Goal: Task Accomplishment & Management: Complete application form

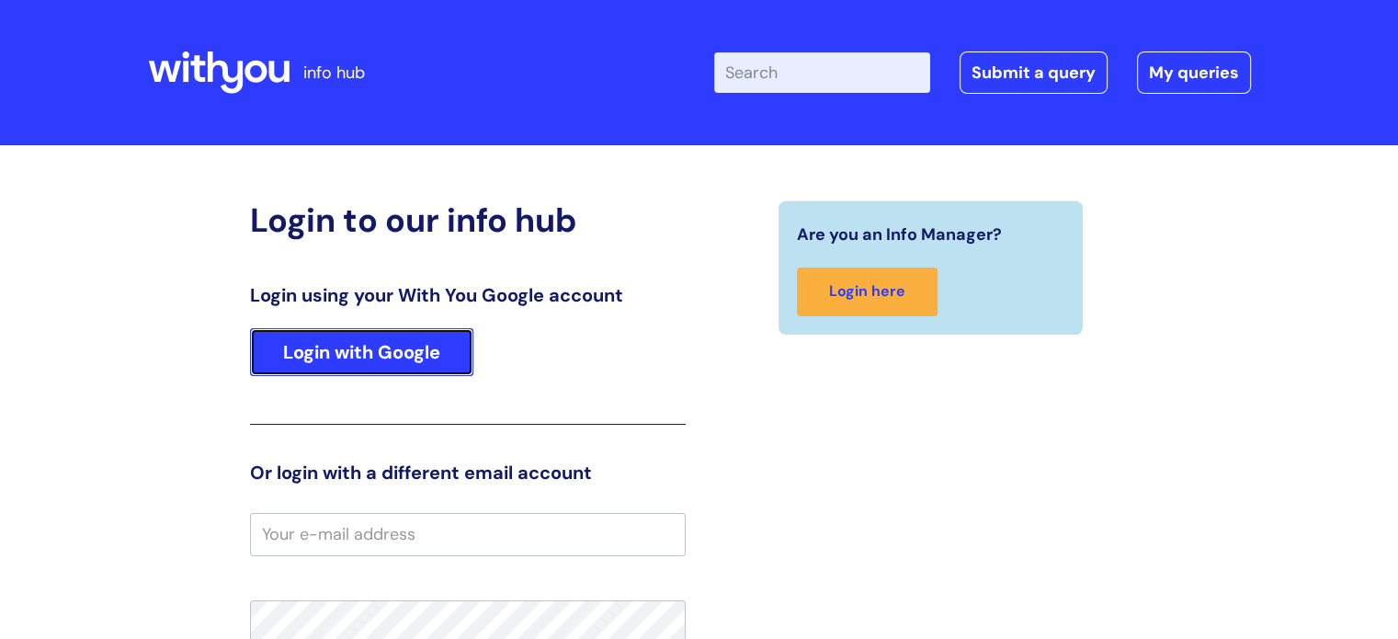
click at [344, 359] on link "Login with Google" at bounding box center [361, 352] width 223 height 48
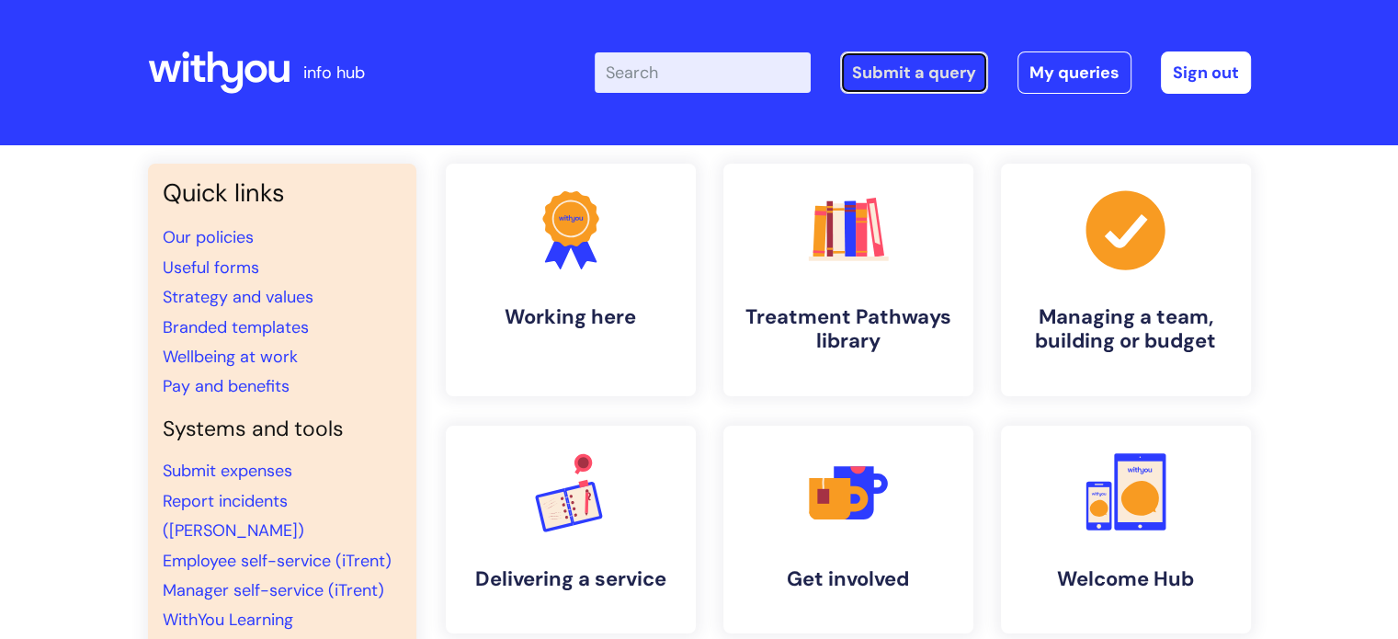
click at [949, 73] on link "Submit a query" at bounding box center [914, 72] width 148 height 42
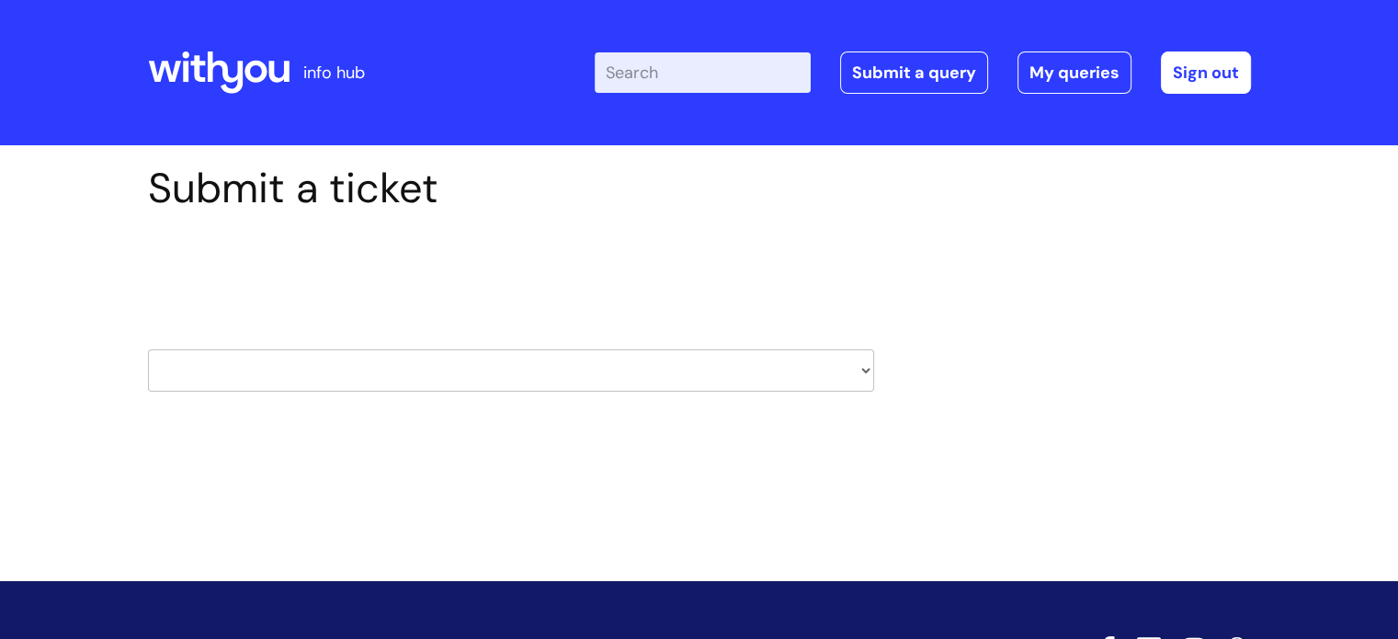
click at [464, 375] on select "HR / People IT and Support Clinical Drug Alerts Finance Accounts Data Support T…" at bounding box center [511, 370] width 726 height 42
select select "it_and_support"
click at [148, 349] on select "HR / People IT and Support Clinical Drug Alerts Finance Accounts Data Support T…" at bounding box center [511, 370] width 726 height 42
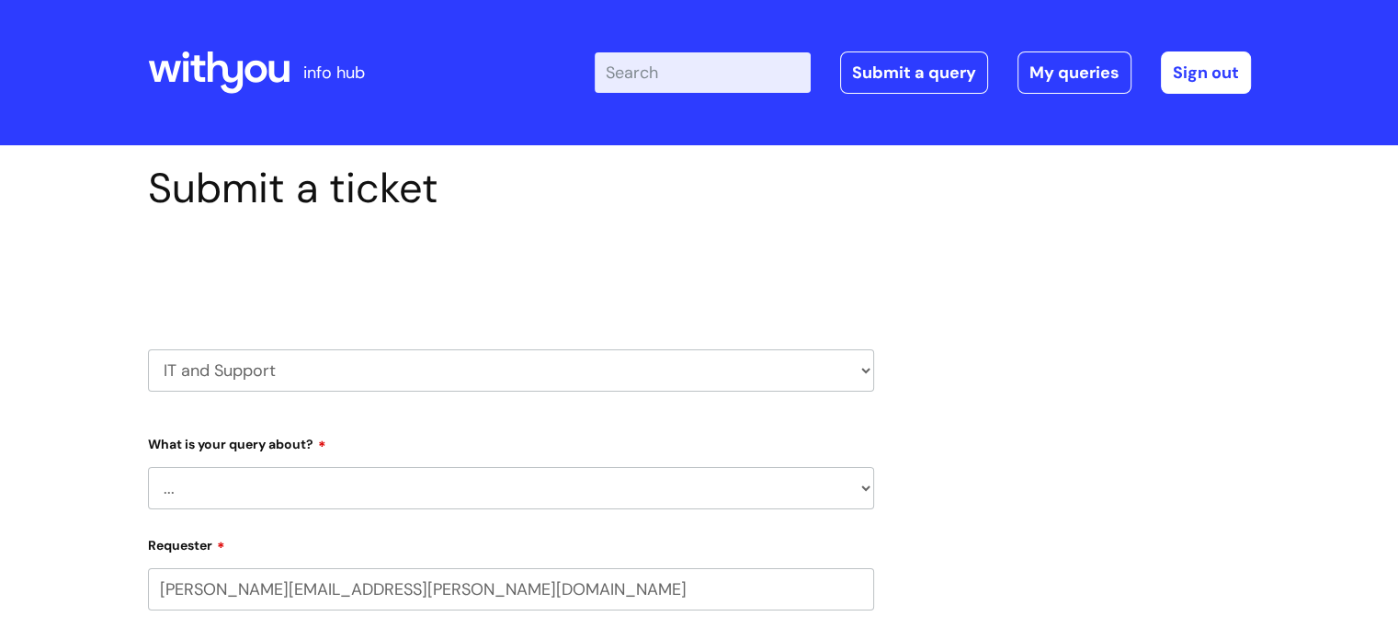
select select "80004286533"
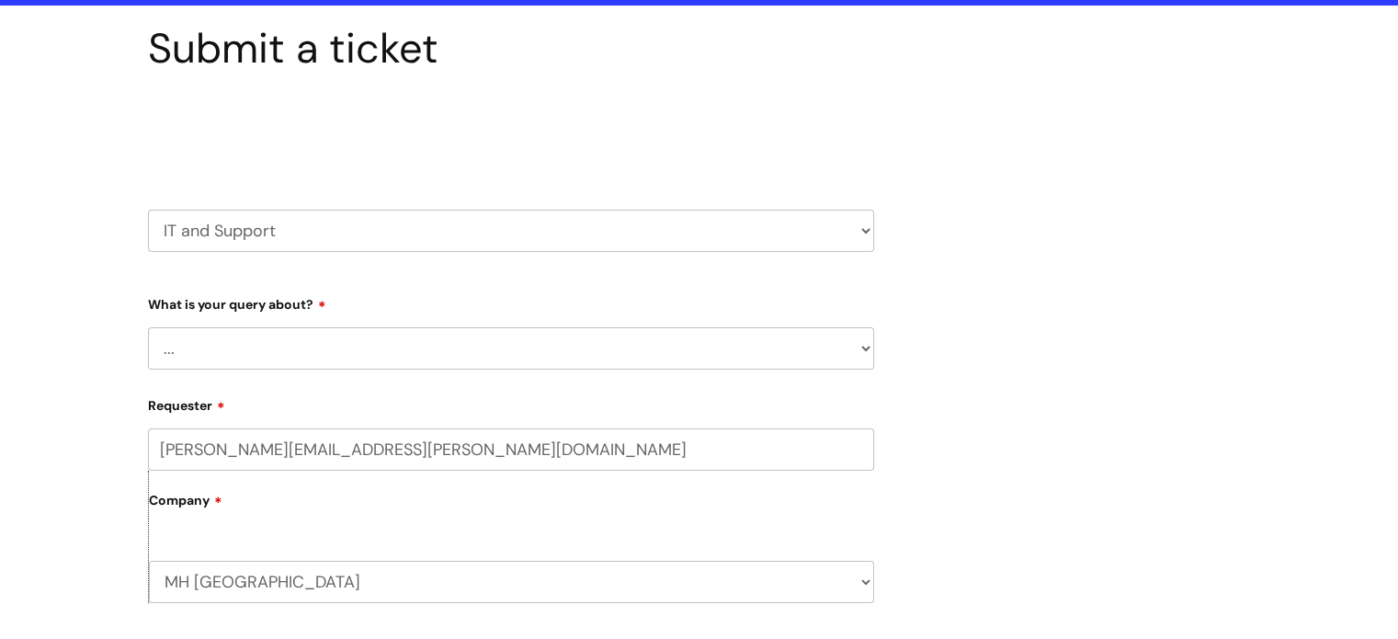
scroll to position [276, 0]
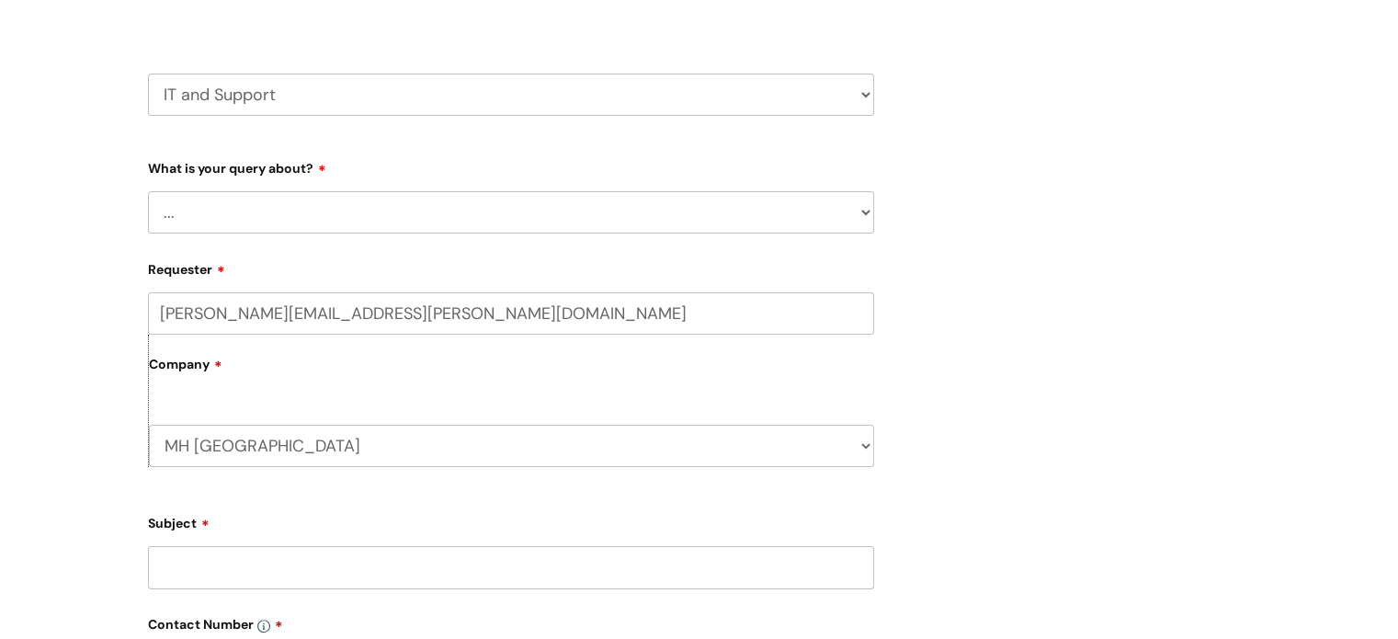
click at [324, 215] on select "... Mobile Phone Reset & MFA Accounts, Starters and Leavers IT Hardware issue I…" at bounding box center [511, 212] width 726 height 42
select select "System/software"
click at [148, 191] on select "... Mobile Phone Reset & MFA Accounts, Starters and Leavers IT Hardware issue I…" at bounding box center [511, 212] width 726 height 42
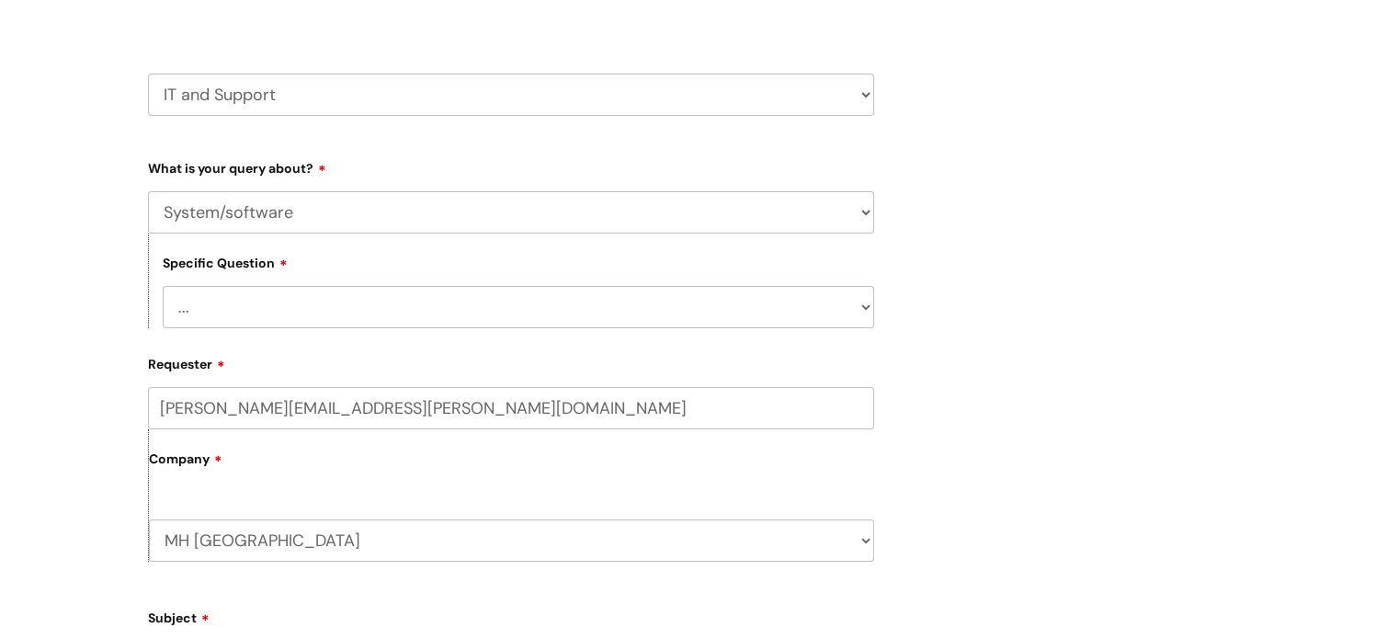
click at [320, 312] on select "... Halo PCMIS Iaptus NHS Email CJSM Email Mitel Another System Google (Workspa…" at bounding box center [519, 307] width 712 height 42
select select "Iaptus"
click at [163, 286] on select "... Halo PCMIS Iaptus NHS Email CJSM Email Mitel Another System Google (Workspa…" at bounding box center [519, 307] width 712 height 42
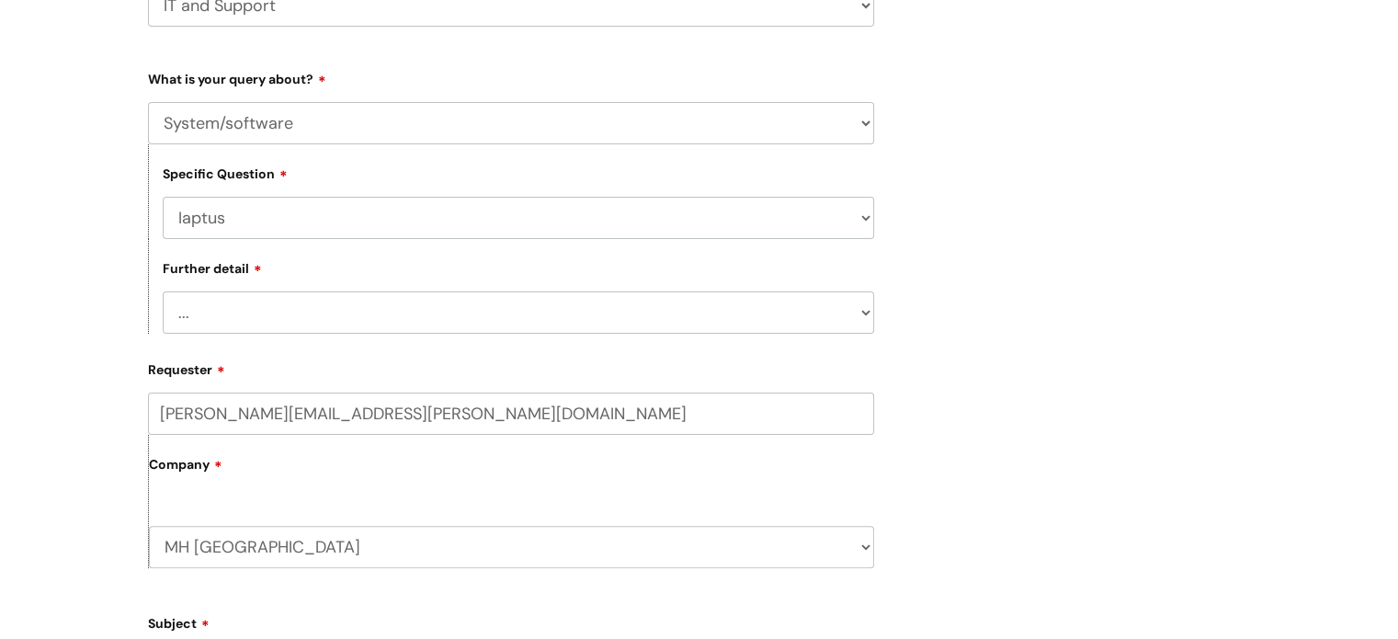
scroll to position [460, 0]
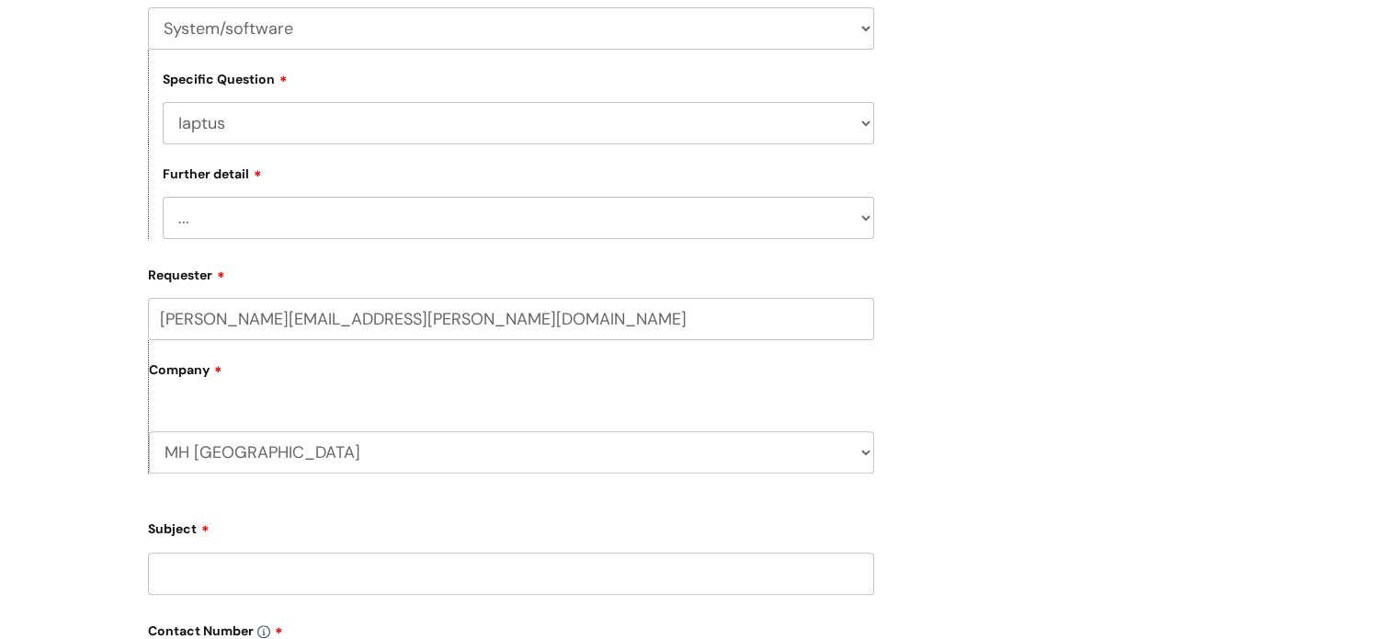
click at [262, 221] on select "... I’ve got an issue or I think I’ve found a fault." at bounding box center [519, 218] width 712 height 42
select select "I’ve got an issue or I think I’ve found a fault."
click at [163, 198] on select "... I’ve got an issue or I think I’ve found a fault." at bounding box center [519, 218] width 712 height 42
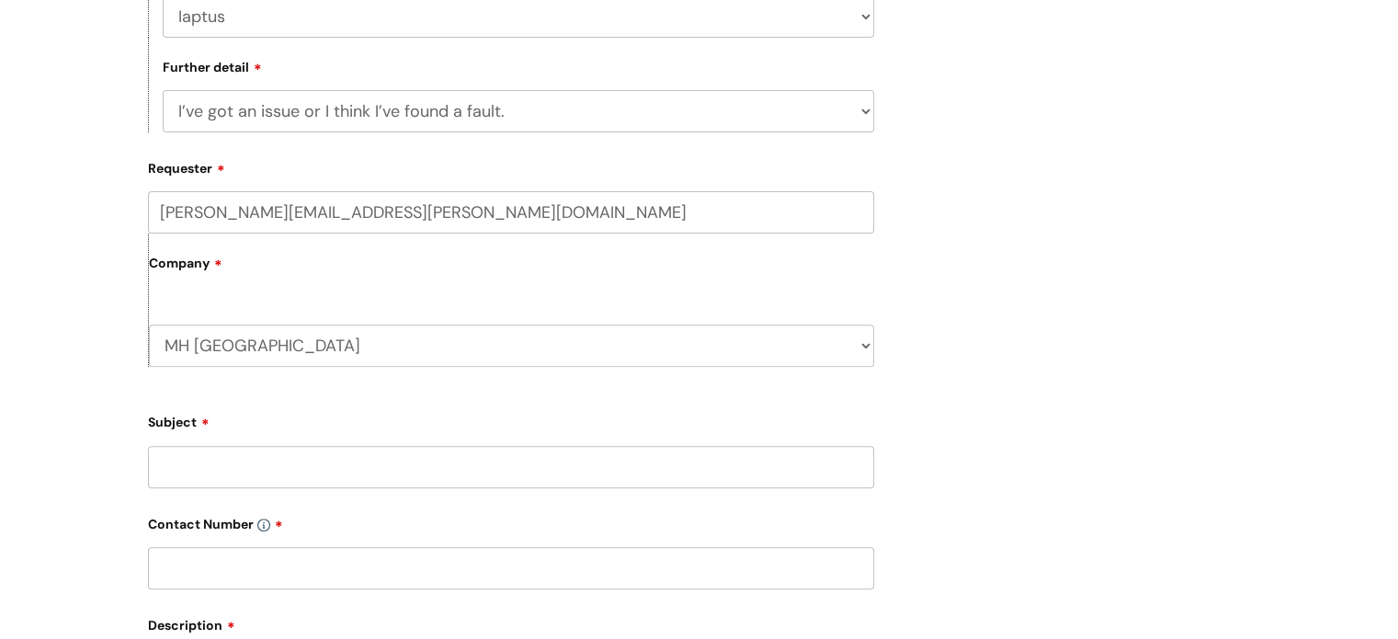
scroll to position [644, 0]
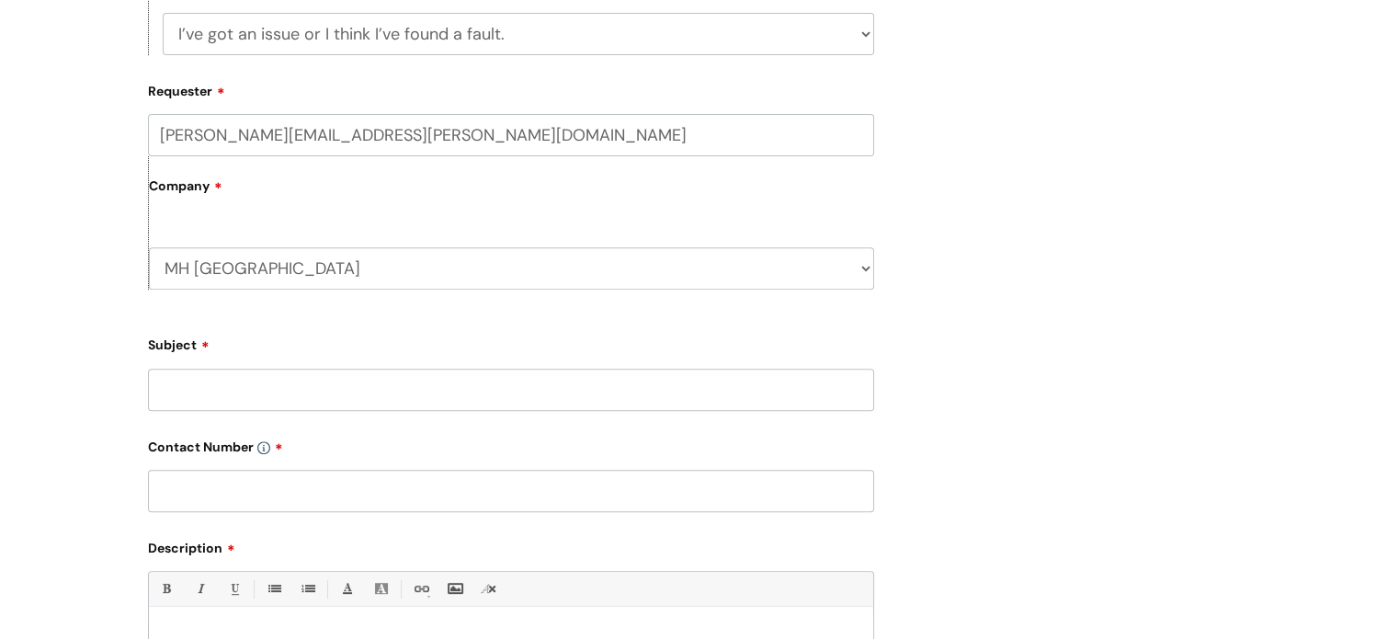
click at [273, 407] on input "Subject" at bounding box center [511, 390] width 726 height 42
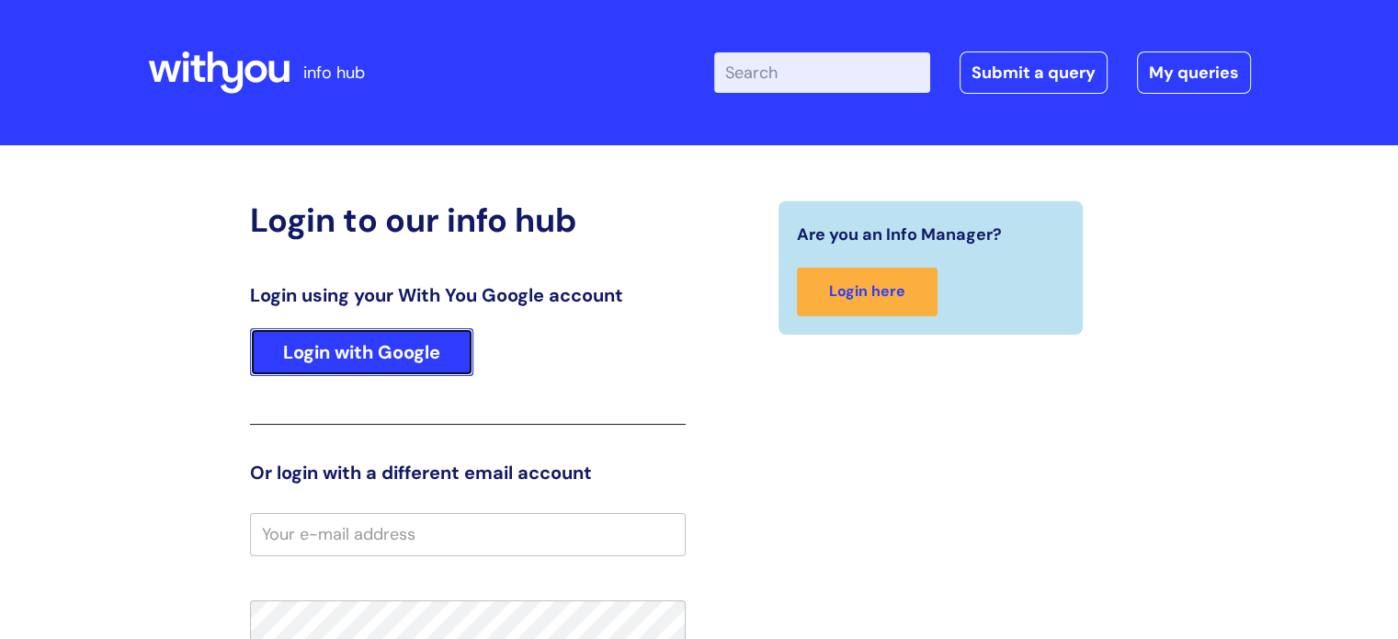
click at [335, 335] on link "Login with Google" at bounding box center [361, 352] width 223 height 48
